Goal: Navigation & Orientation: Understand site structure

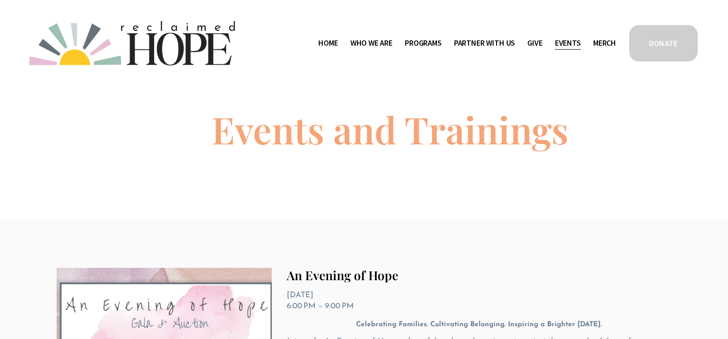
click at [363, 43] on span "Who We Are" at bounding box center [371, 43] width 42 height 13
click at [0, 0] on span "Staff & Board" at bounding box center [0, 0] width 0 height 0
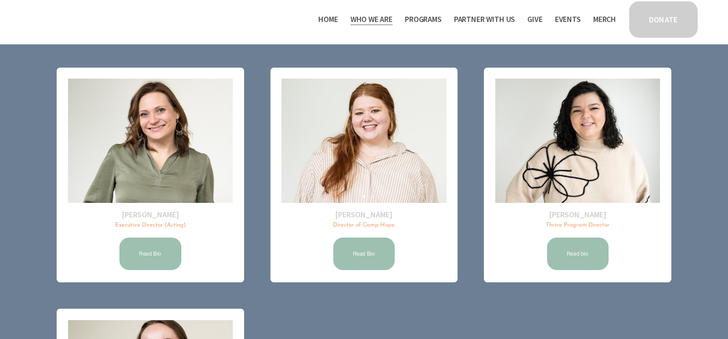
scroll to position [110, 0]
click at [416, 21] on span "Programs" at bounding box center [423, 19] width 37 height 13
click at [325, 19] on link "Home" at bounding box center [327, 19] width 19 height 14
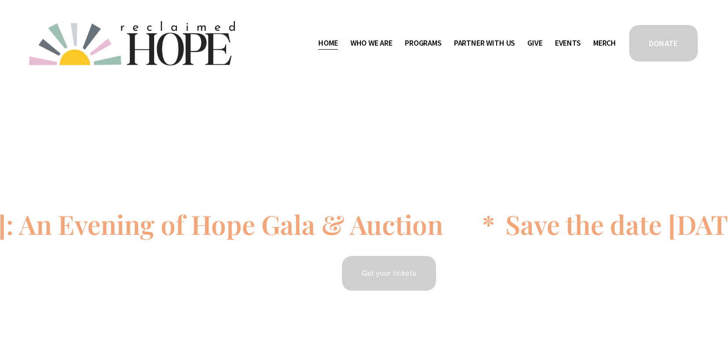
click at [0, 0] on span "Program Partners" at bounding box center [0, 0] width 0 height 0
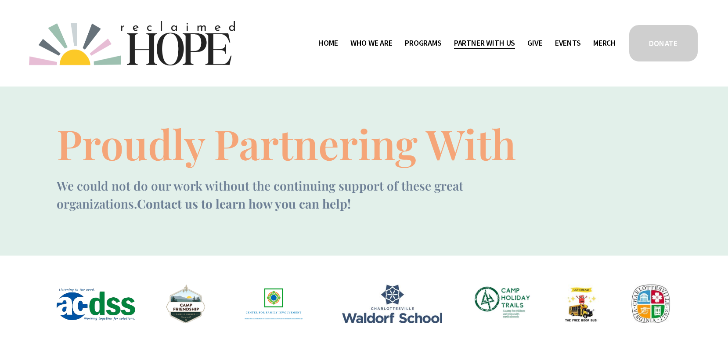
click at [577, 41] on link "Events" at bounding box center [568, 43] width 26 height 14
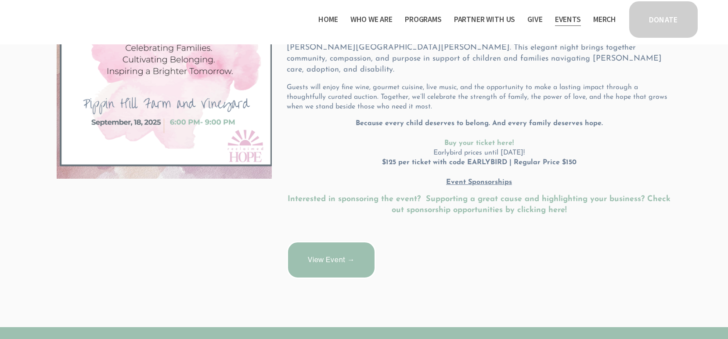
scroll to position [262, 0]
